Goal: Navigation & Orientation: Find specific page/section

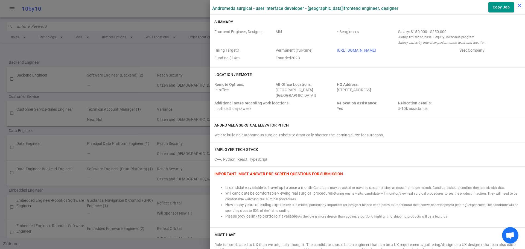
scroll to position [154, 0]
click at [518, 5] on icon "close" at bounding box center [520, 5] width 7 height 7
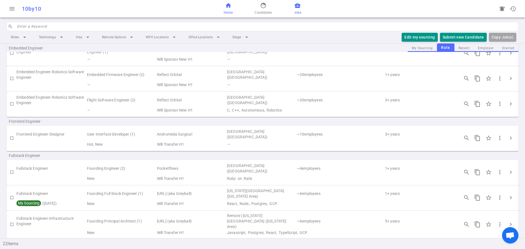
click at [232, 8] on link "home Home" at bounding box center [228, 8] width 9 height 13
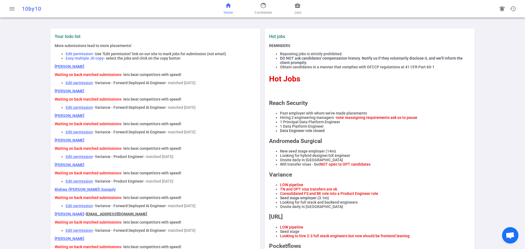
drag, startPoint x: 88, startPoint y: 67, endPoint x: 50, endPoint y: 67, distance: 37.5
copy link "[PERSON_NAME]"
click at [102, 93] on p "[PERSON_NAME]" at bounding box center [155, 91] width 201 height 4
drag, startPoint x: 74, startPoint y: 118, endPoint x: 44, endPoint y: 120, distance: 30.5
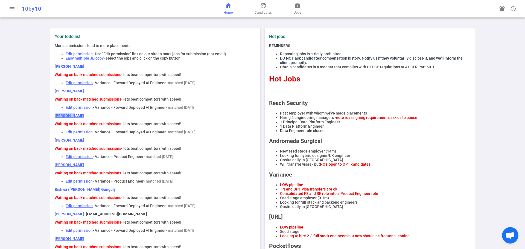
copy link "[PERSON_NAME]"
click at [298, 7] on span "business_center" at bounding box center [297, 5] width 7 height 7
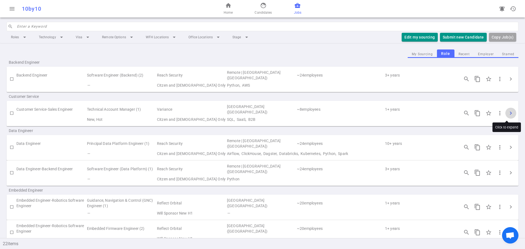
click at [508, 113] on span "chevron_right" at bounding box center [511, 113] width 7 height 7
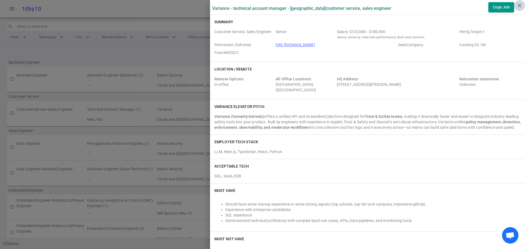
click at [519, 7] on icon "close" at bounding box center [520, 5] width 7 height 7
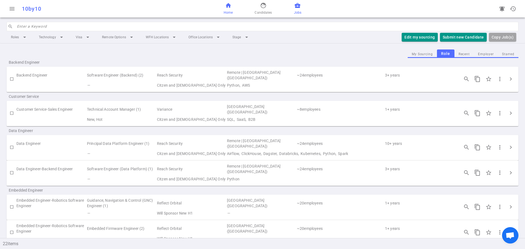
click at [224, 11] on span "Home" at bounding box center [228, 12] width 9 height 5
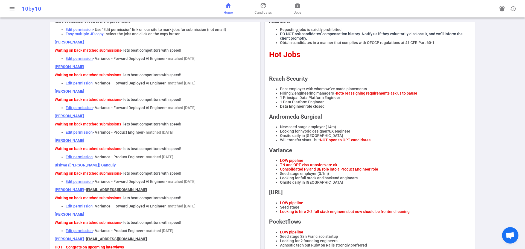
scroll to position [55, 0]
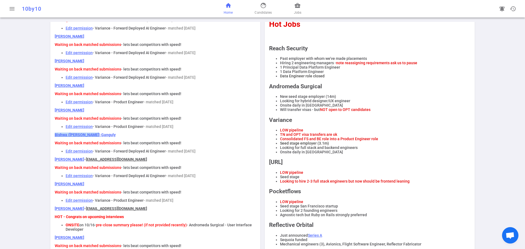
drag, startPoint x: 98, startPoint y: 139, endPoint x: 42, endPoint y: 141, distance: 56.1
copy link "Bishwa ([PERSON_NAME]) Ganguly"
click at [299, 5] on span "business_center" at bounding box center [297, 5] width 7 height 7
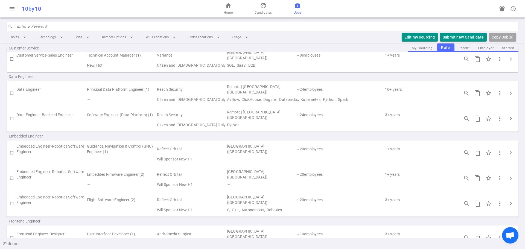
scroll to position [55, 0]
click at [480, 46] on div "Customer Service" at bounding box center [263, 48] width 512 height 9
click at [484, 47] on div "Customer Service" at bounding box center [263, 48] width 512 height 9
click at [324, 32] on div "Roles arrow_drop_down Technology arrow_drop_down Visa arrow_drop_down Remote Op…" at bounding box center [263, 37] width 512 height 12
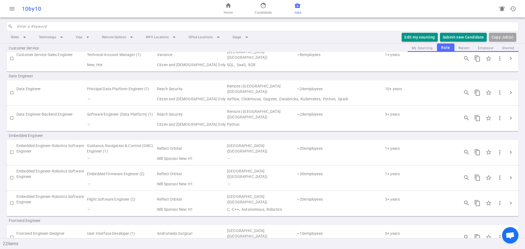
click at [339, 7] on div "home Home face Candidates business_center Jobs" at bounding box center [262, 9] width 171 height 18
click at [480, 47] on div "Customer Service" at bounding box center [263, 48] width 512 height 9
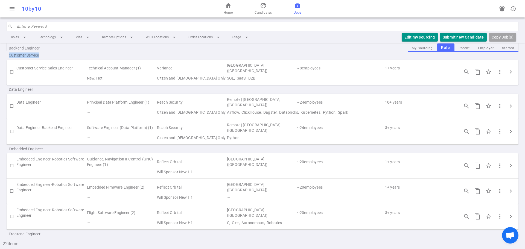
click at [480, 47] on div "Backend Engineer" at bounding box center [263, 48] width 512 height 9
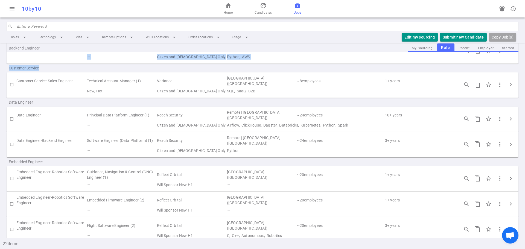
drag, startPoint x: 480, startPoint y: 47, endPoint x: 477, endPoint y: 49, distance: 3.9
click at [480, 47] on div "Backend Engineer" at bounding box center [263, 48] width 512 height 9
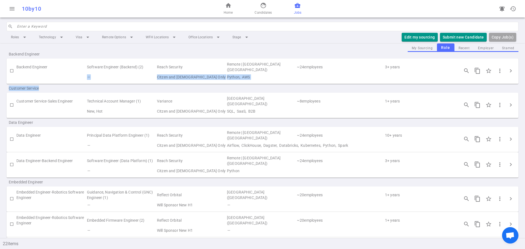
scroll to position [0, 0]
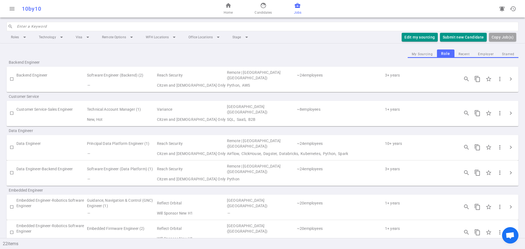
click at [181, 53] on div "My Sourcing Role Recent Employer Starred" at bounding box center [263, 54] width 512 height 8
click at [231, 7] on span "home" at bounding box center [228, 5] width 7 height 7
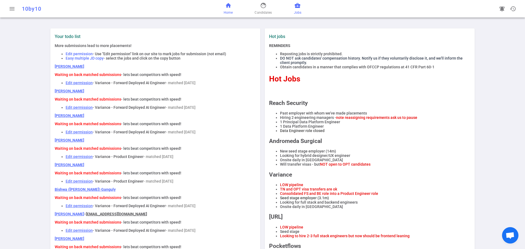
click at [295, 12] on span "Jobs" at bounding box center [297, 12] width 7 height 5
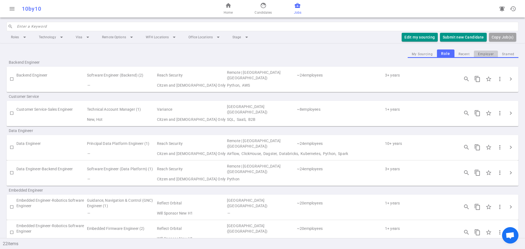
click at [483, 52] on button "Employer" at bounding box center [486, 54] width 24 height 7
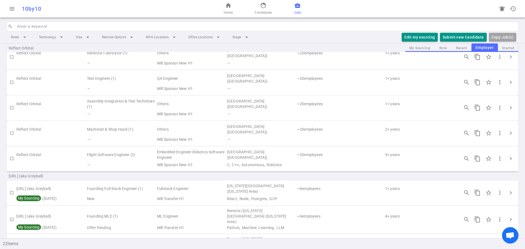
scroll to position [439, 0]
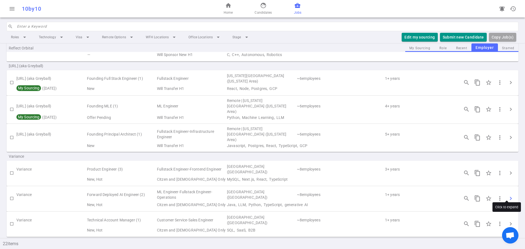
click at [508, 195] on span "chevron_right" at bounding box center [511, 198] width 7 height 7
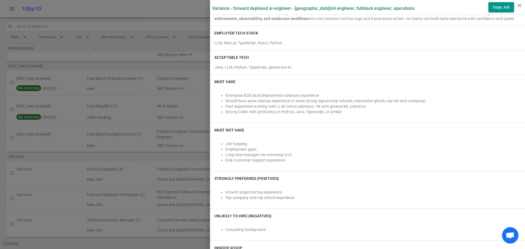
scroll to position [82, 0]
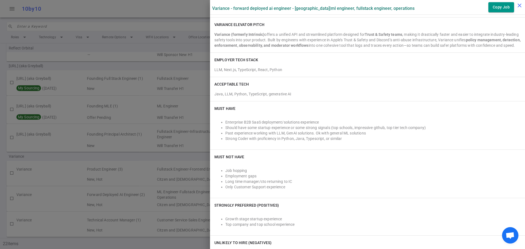
click at [519, 3] on icon "close" at bounding box center [520, 5] width 7 height 7
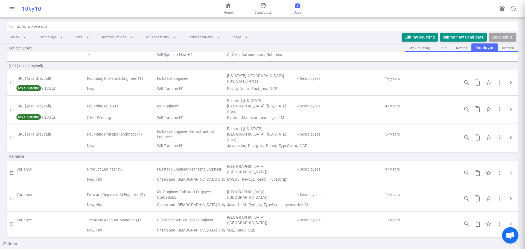
scroll to position [0, 0]
click at [229, 10] on span "Home" at bounding box center [228, 12] width 9 height 5
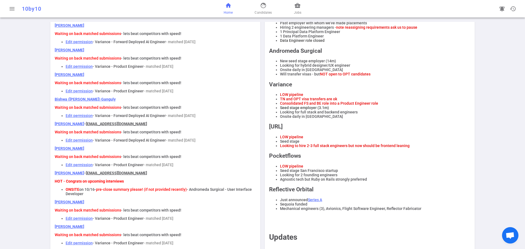
scroll to position [82, 0]
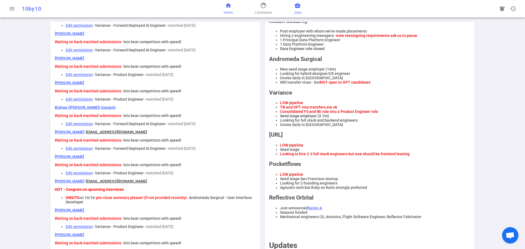
click at [297, 6] on span "business_center" at bounding box center [297, 5] width 7 height 7
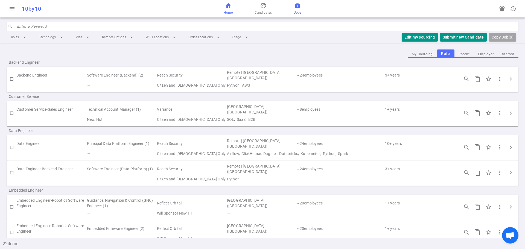
click at [227, 9] on link "home Home" at bounding box center [228, 8] width 9 height 13
